Goal: Task Accomplishment & Management: Complete application form

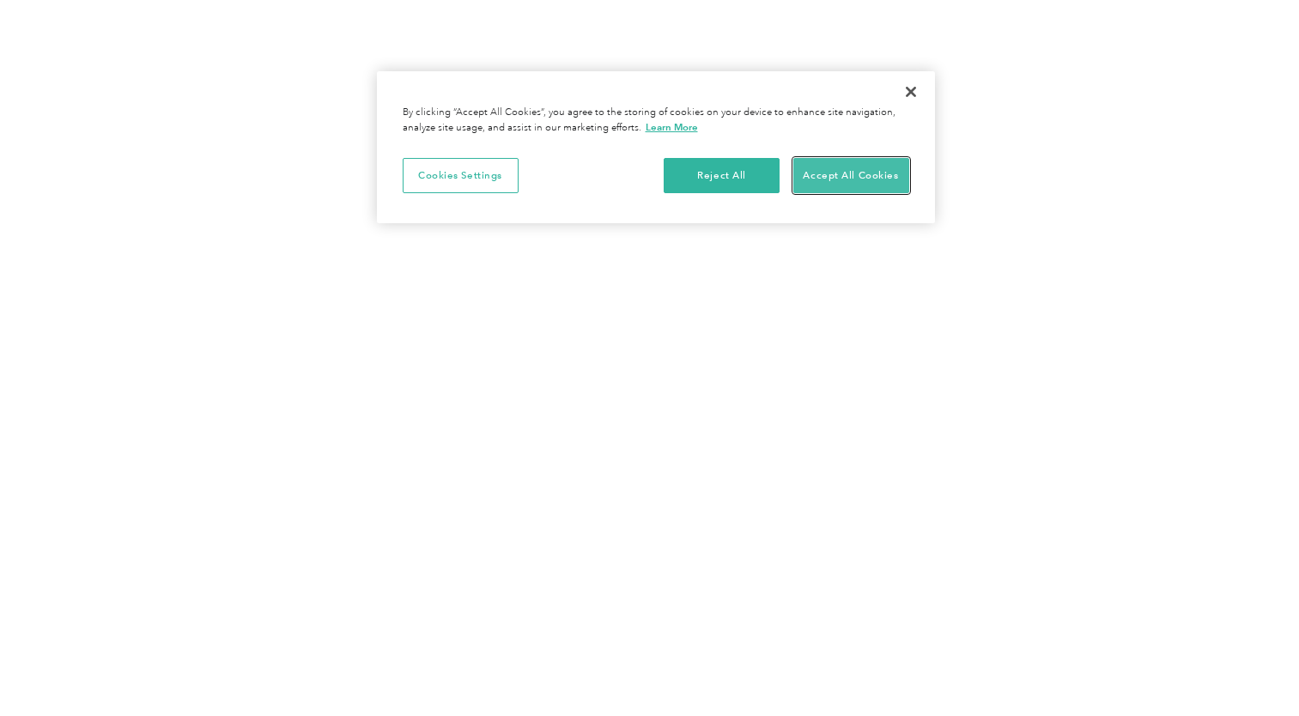
click at [876, 168] on button "Accept All Cookies" at bounding box center [852, 176] width 116 height 36
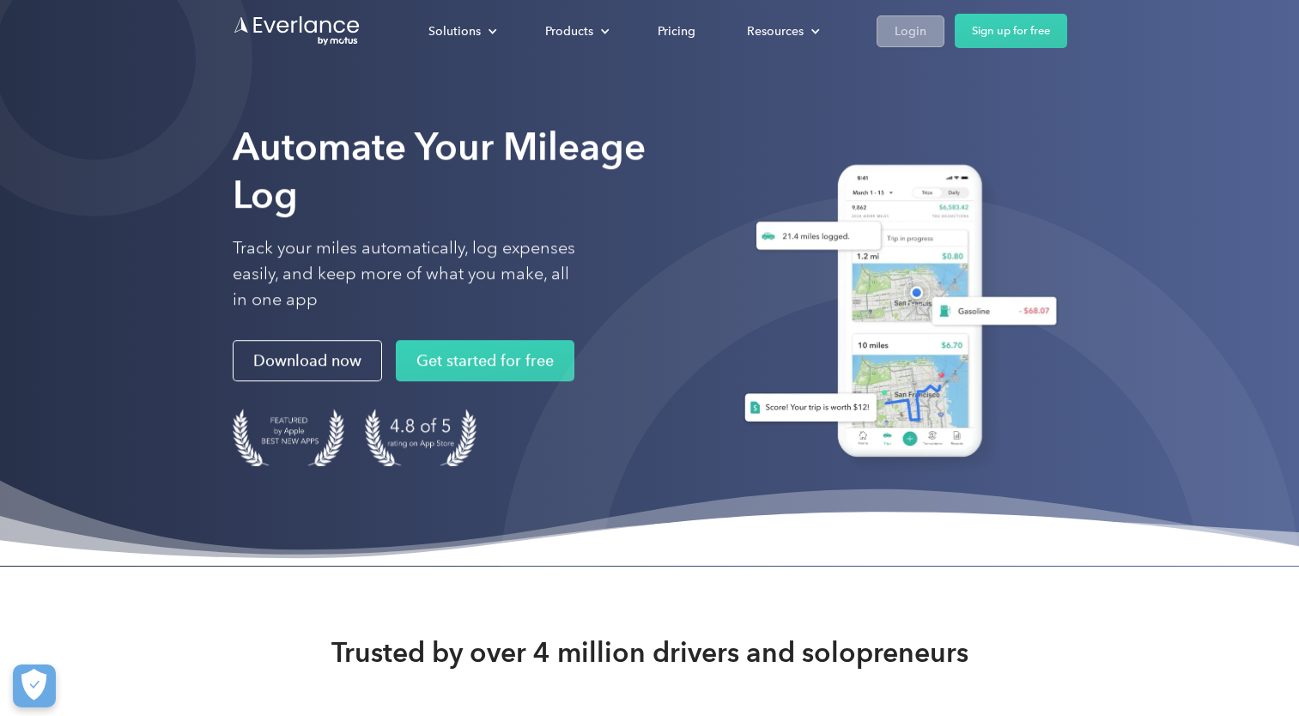
click at [919, 27] on div "Login" at bounding box center [911, 31] width 32 height 21
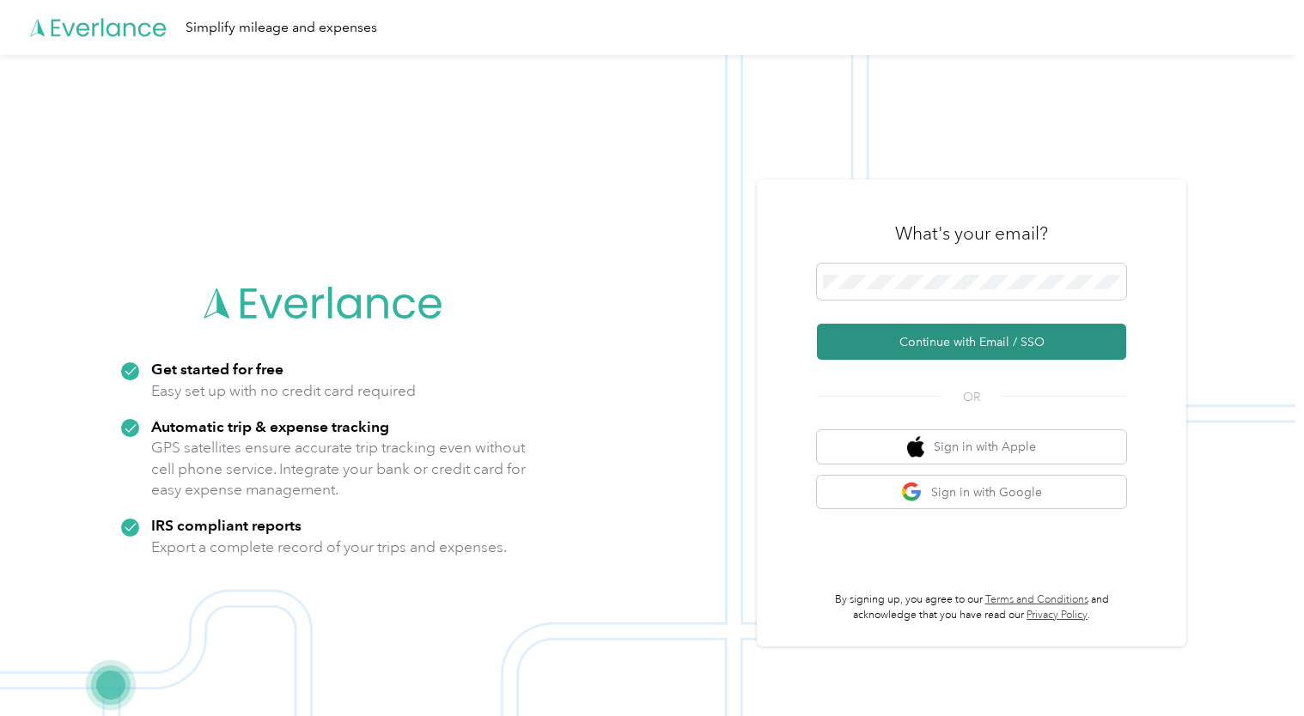
click at [944, 343] on button "Continue with Email / SSO" at bounding box center [971, 342] width 309 height 36
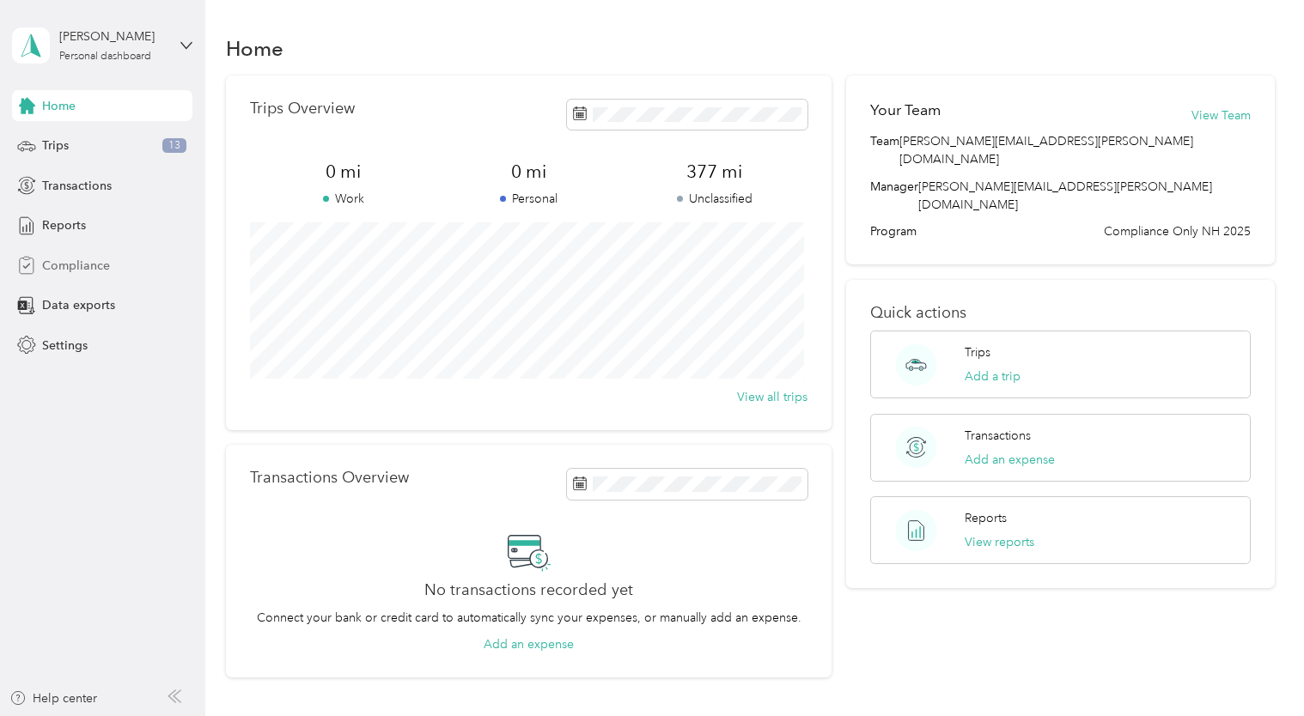
click at [80, 263] on span "Compliance" at bounding box center [76, 266] width 68 height 18
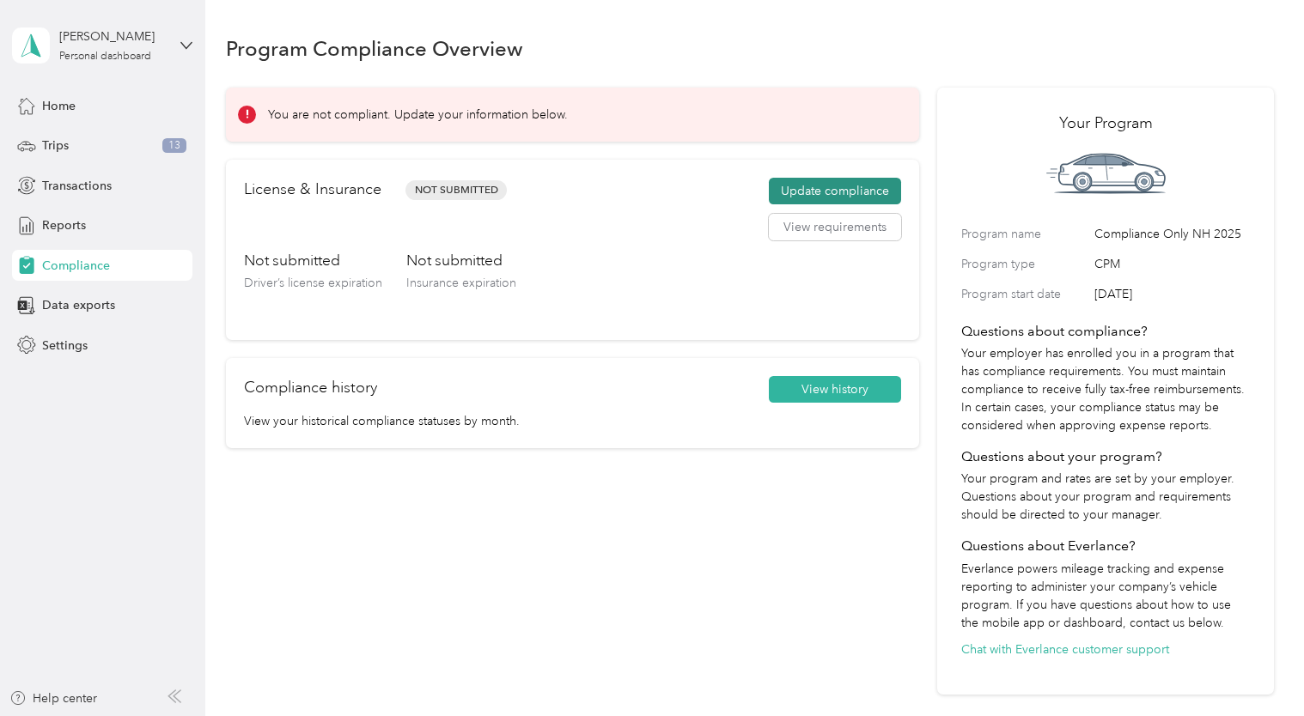
click at [824, 191] on button "Update compliance" at bounding box center [835, 191] width 132 height 27
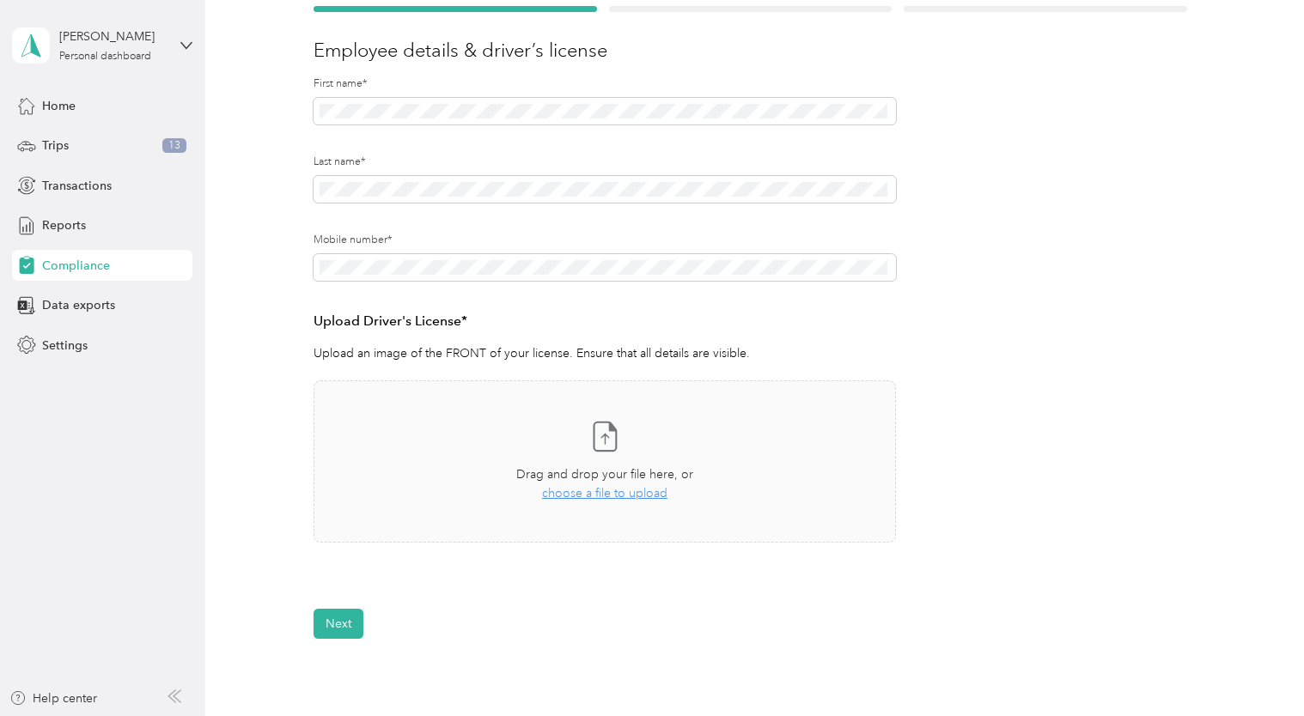
scroll to position [100, 0]
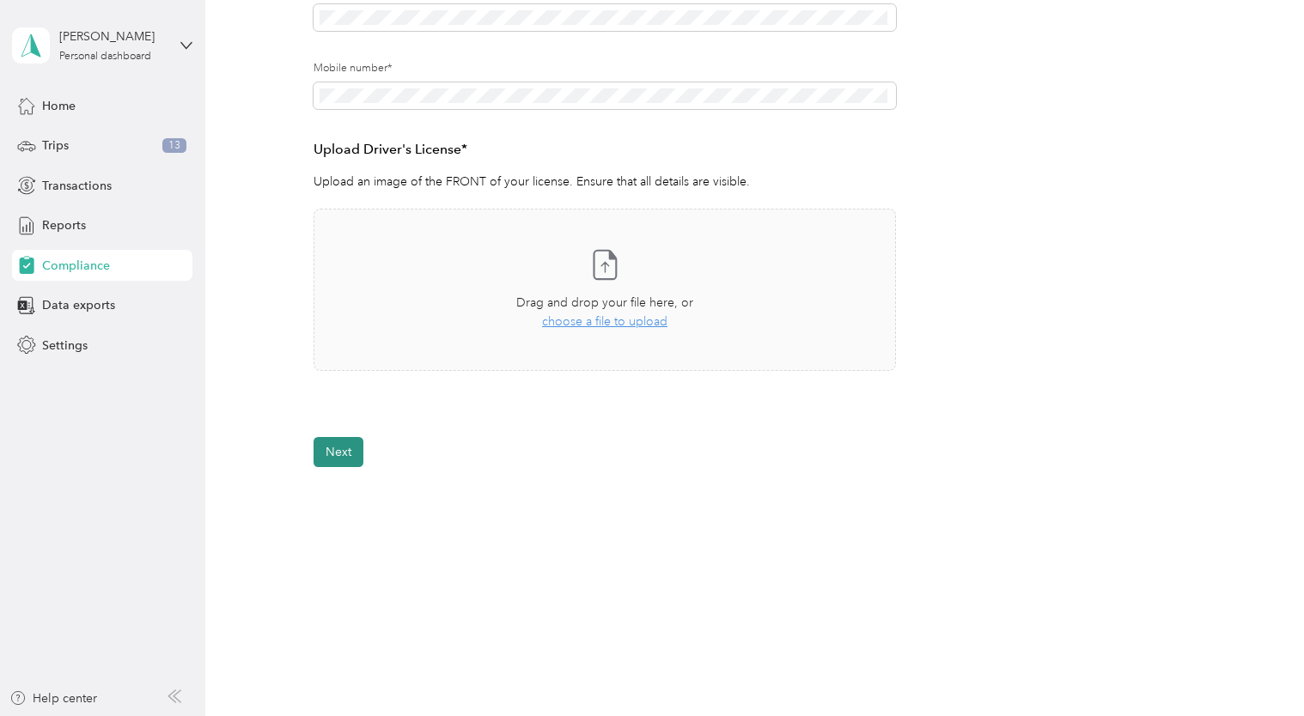
click at [347, 442] on button "Next" at bounding box center [338, 452] width 50 height 30
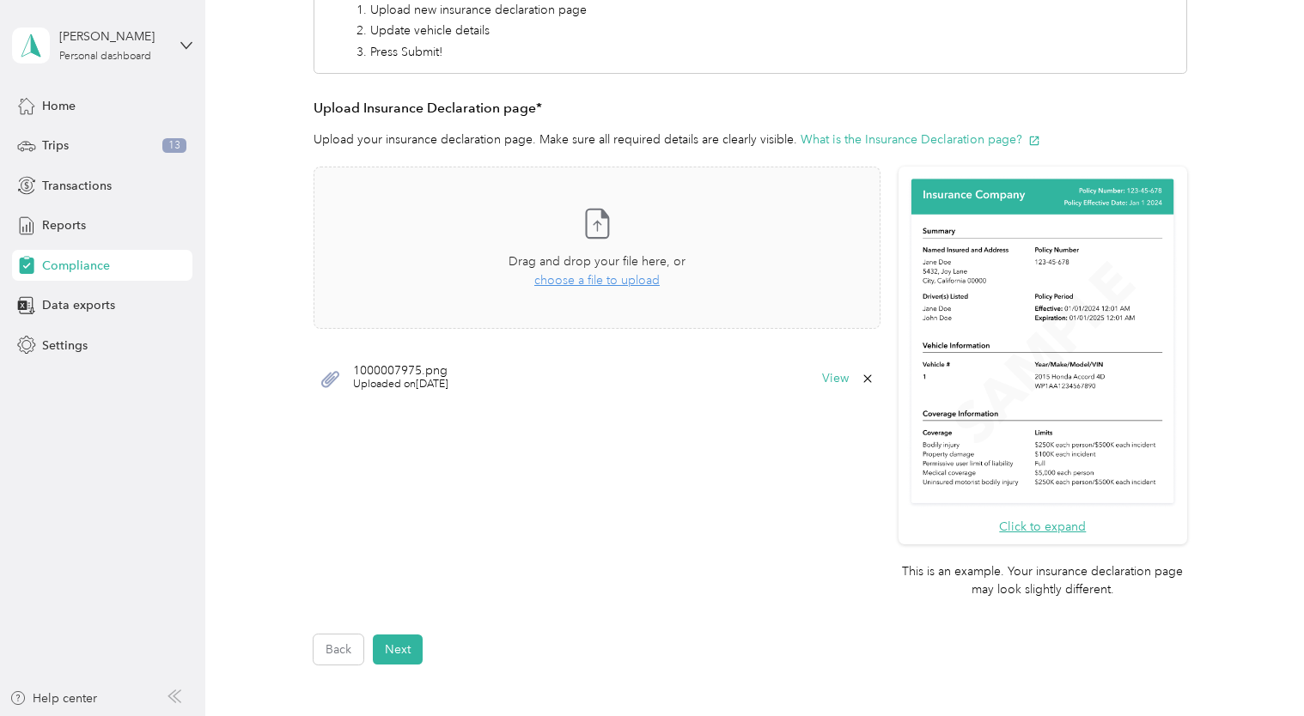
scroll to position [502, 0]
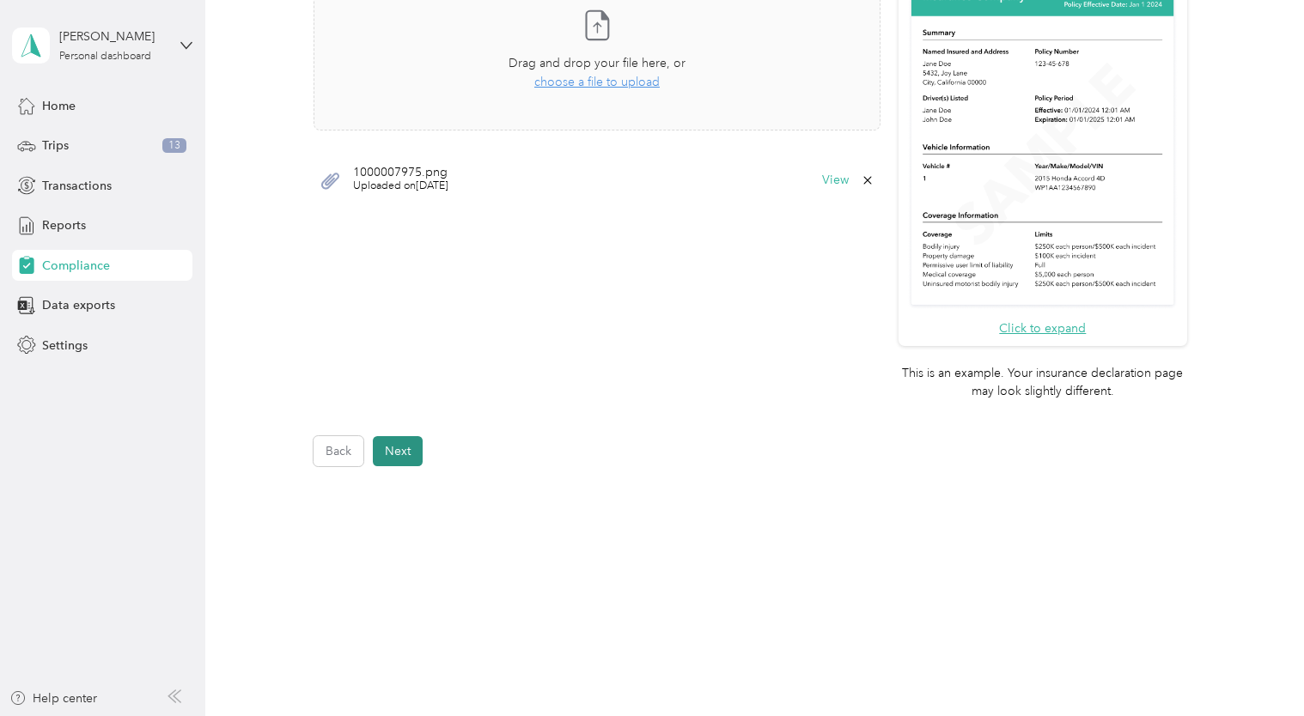
click at [403, 449] on button "Next" at bounding box center [398, 451] width 50 height 30
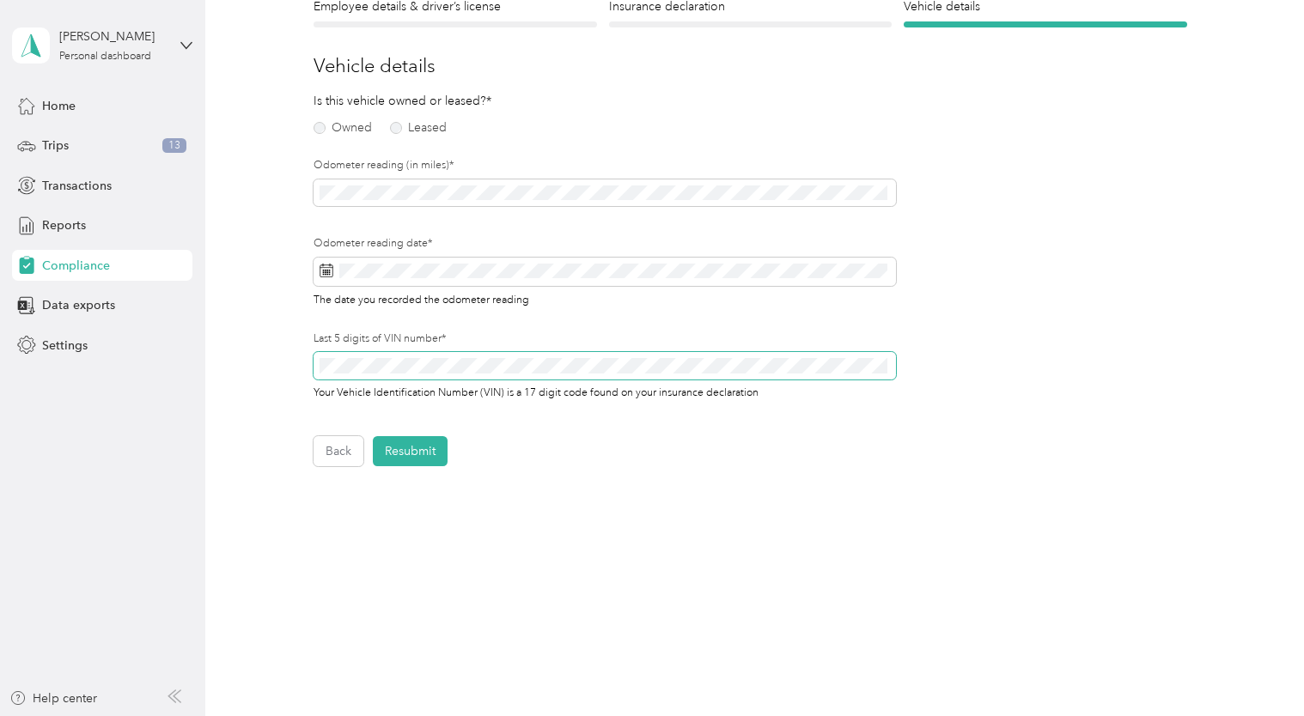
scroll to position [170, 0]
click at [344, 129] on label "Owned" at bounding box center [342, 128] width 58 height 12
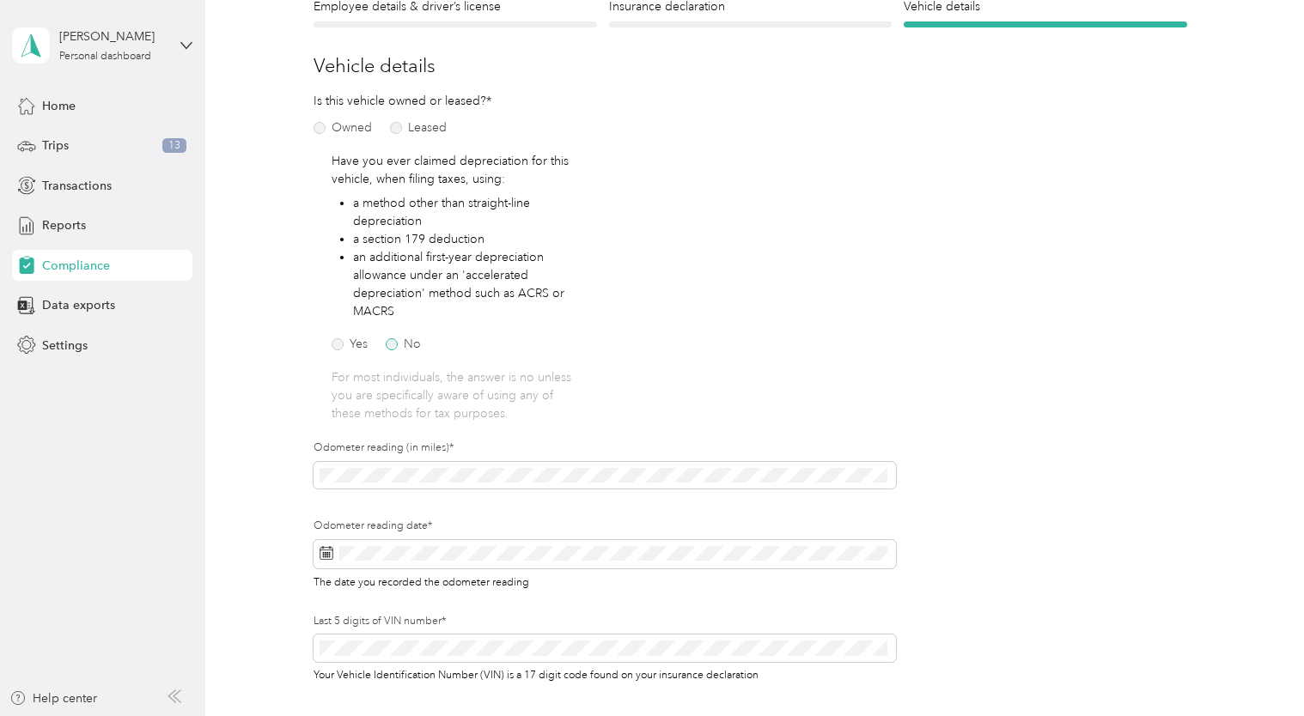
click at [391, 342] on label "No" at bounding box center [403, 344] width 35 height 12
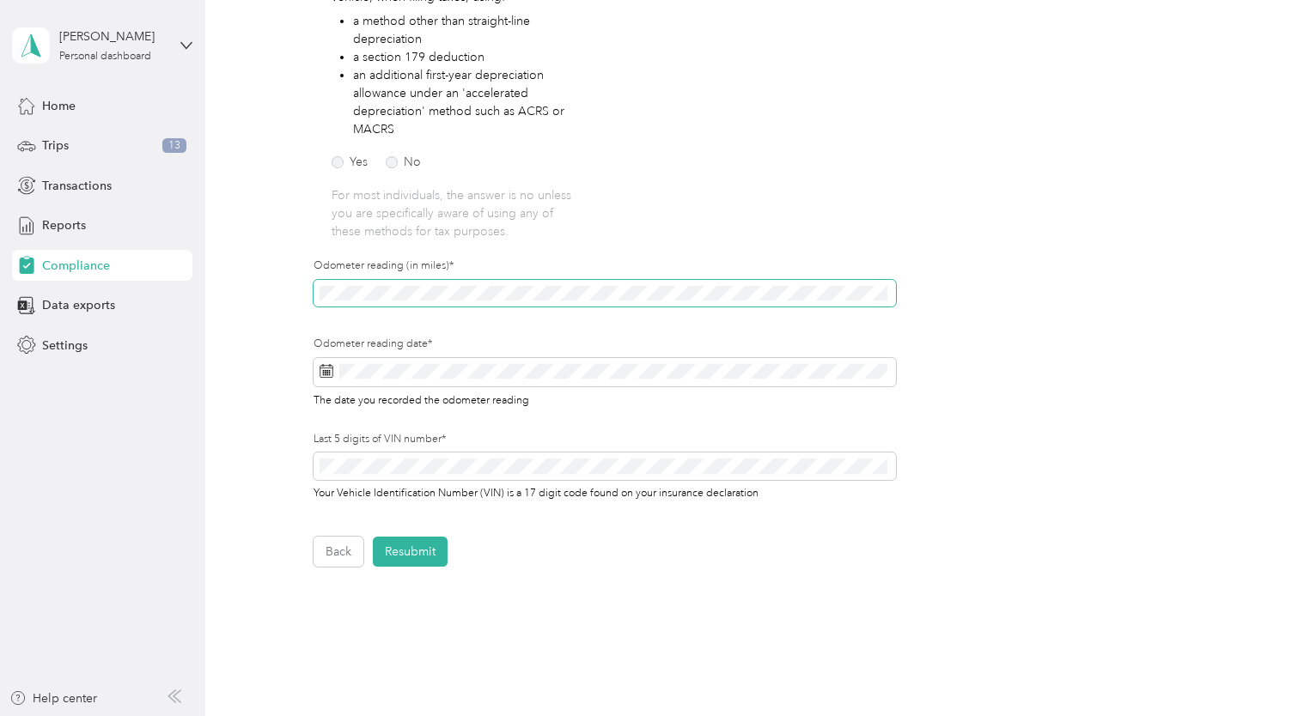
scroll to position [428, 0]
